Goal: Navigation & Orientation: Find specific page/section

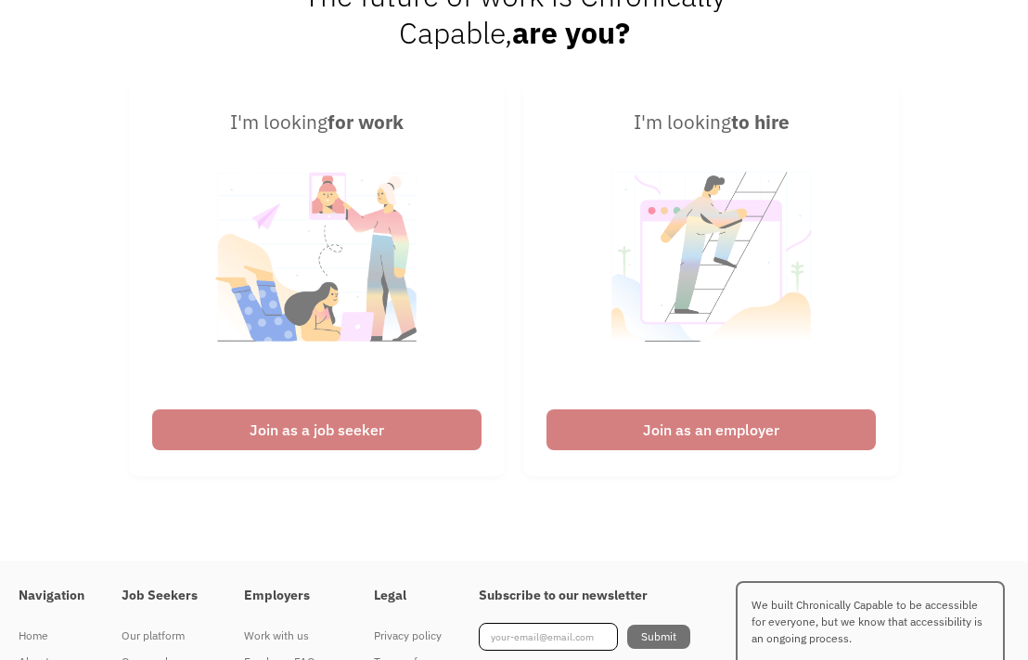
scroll to position [4498, 0]
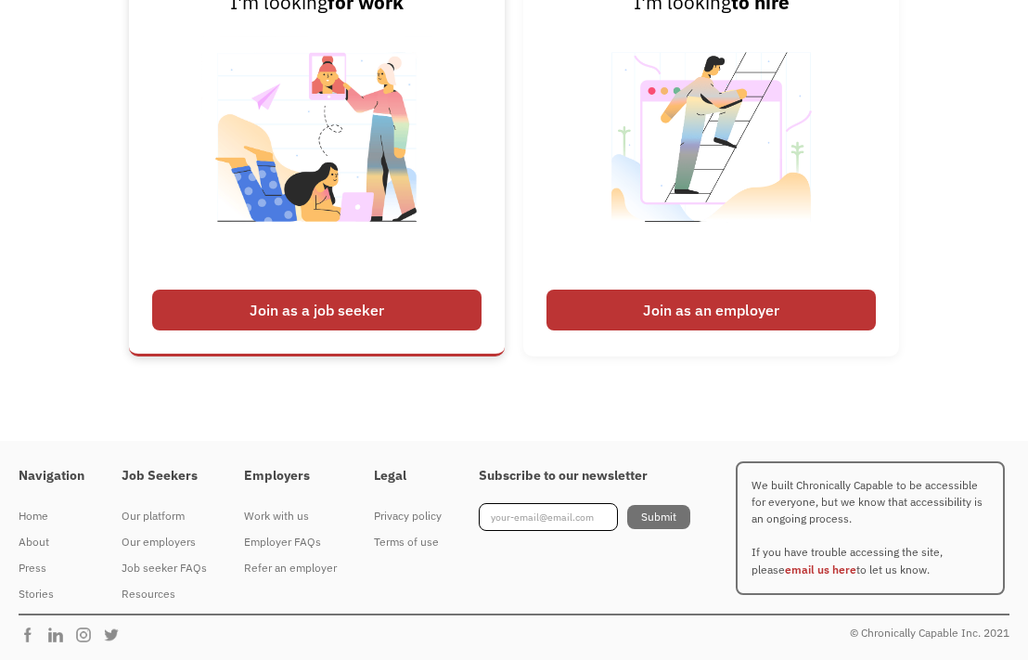
click at [382, 161] on img at bounding box center [316, 149] width 231 height 263
click at [341, 315] on div "Join as a job seeker" at bounding box center [316, 309] width 329 height 41
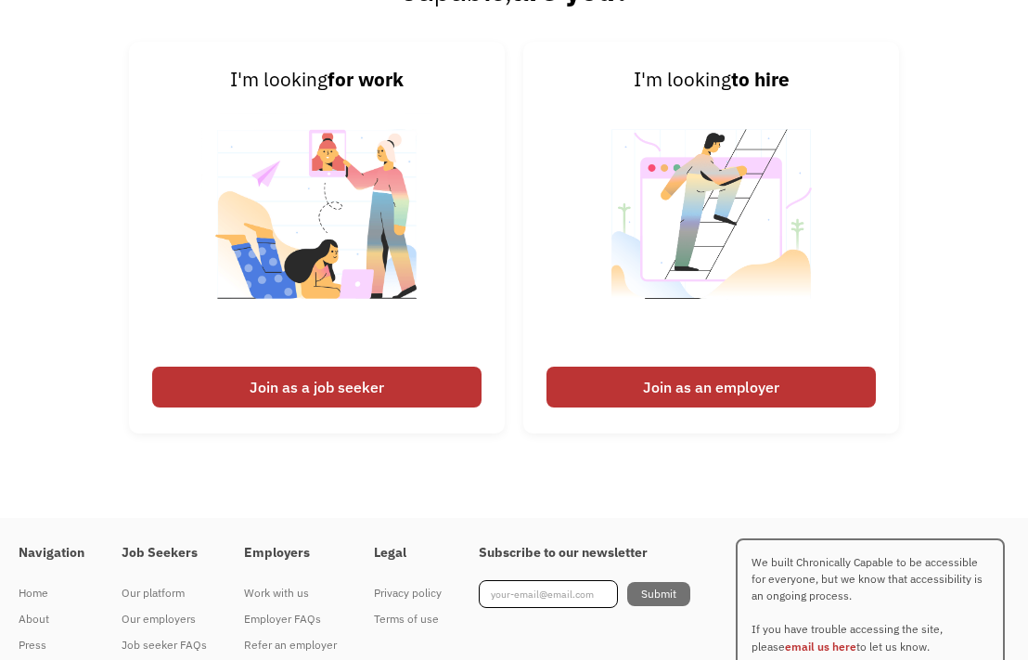
scroll to position [4418, 0]
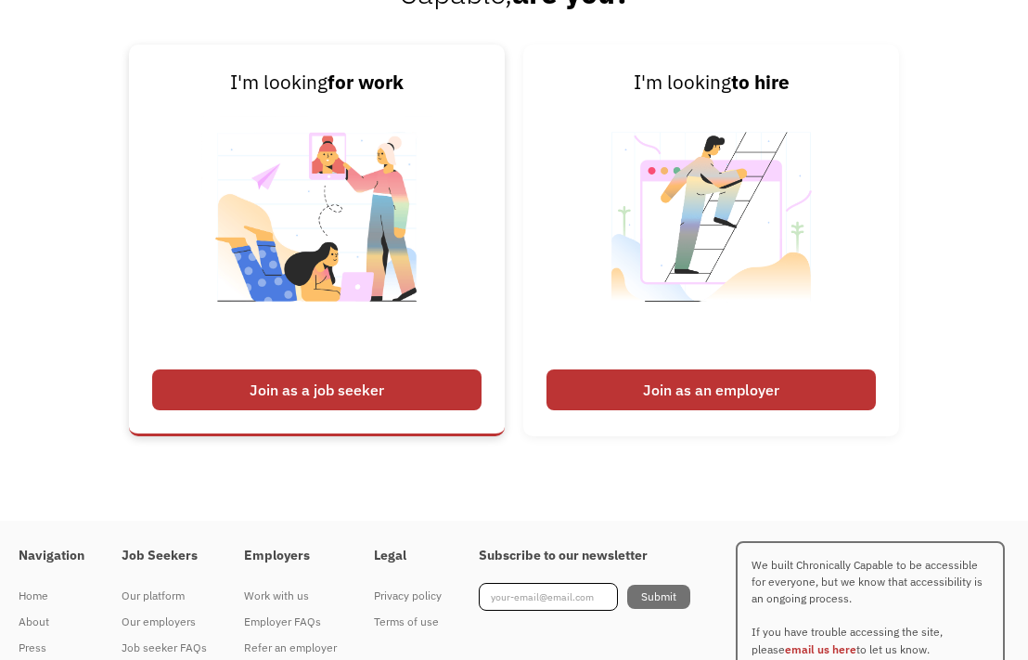
click at [336, 392] on div "Join as a job seeker" at bounding box center [316, 389] width 329 height 41
click at [355, 186] on img at bounding box center [316, 228] width 231 height 263
click at [302, 388] on div "Join as a job seeker" at bounding box center [316, 389] width 329 height 41
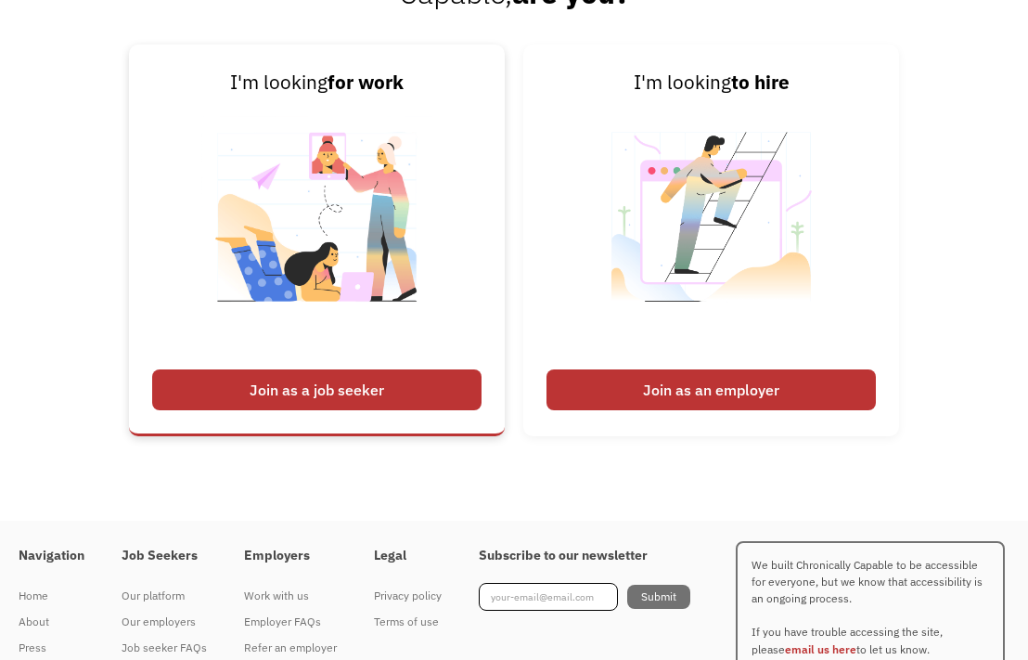
click at [302, 388] on div "Join as a job seeker" at bounding box center [316, 389] width 329 height 41
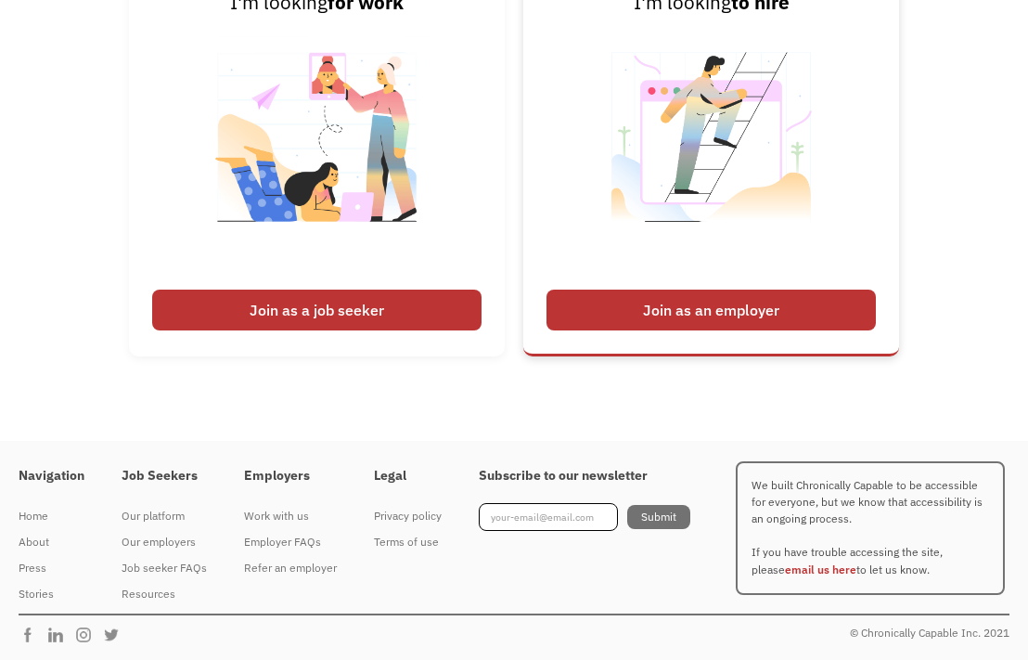
click at [700, 310] on div "Join as an employer" at bounding box center [710, 309] width 329 height 41
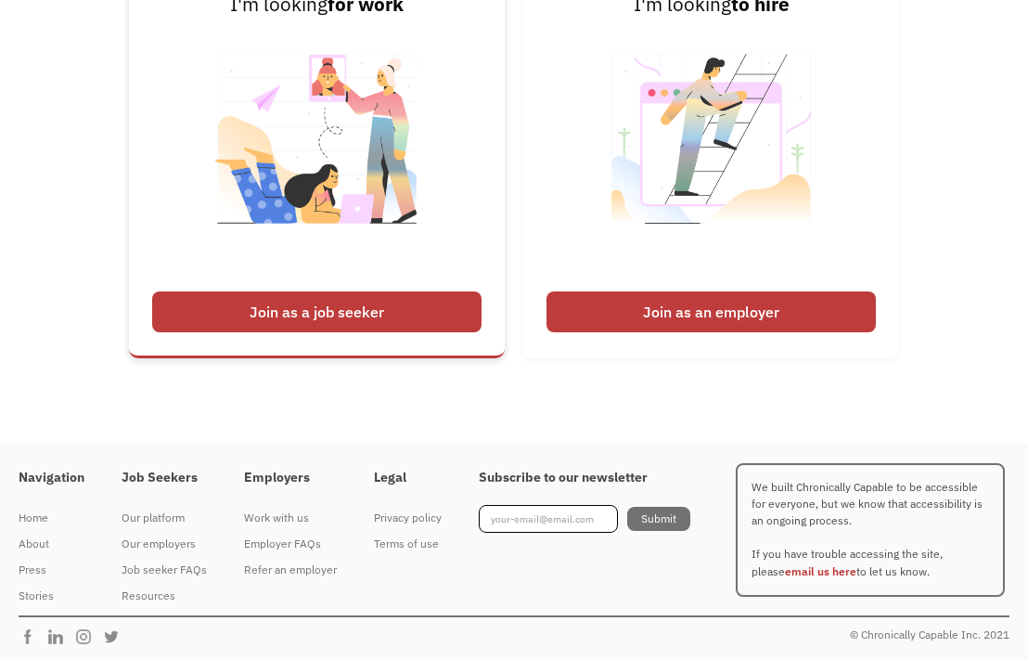
click at [240, 307] on div "Join as a job seeker" at bounding box center [316, 311] width 329 height 41
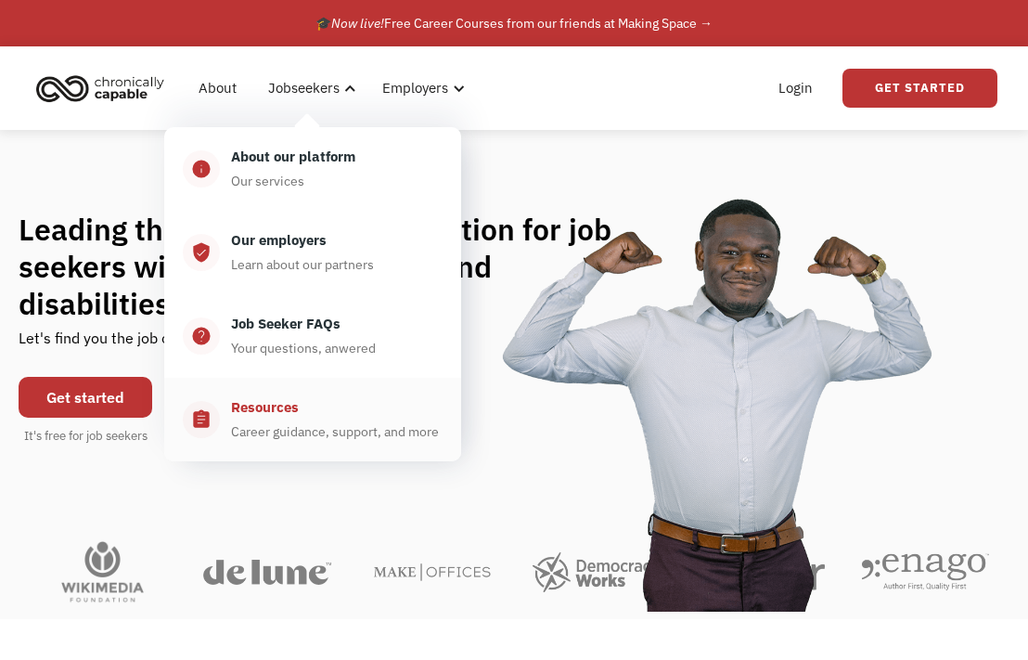
click at [308, 446] on link "assignment Resources Career guidance, support, and more" at bounding box center [312, 420] width 297 height 84
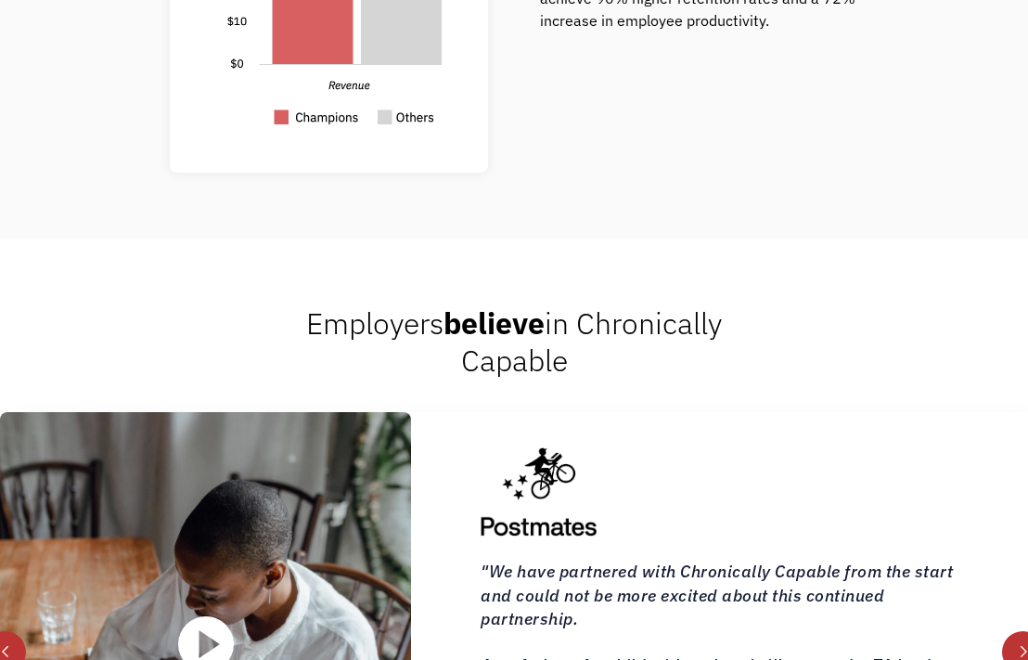
scroll to position [1730, 0]
